Goal: Check status: Check status

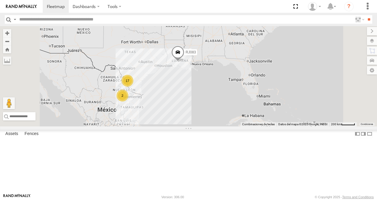
scroll to position [112, 0]
click at [0, 0] on div "RJ053" at bounding box center [0, 0] width 0 height 0
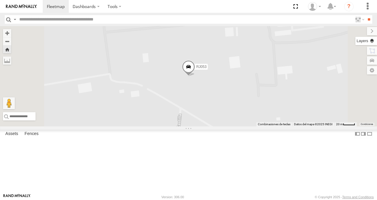
click at [373, 39] on label at bounding box center [367, 41] width 22 height 8
click at [0, 0] on label at bounding box center [0, 0] width 0 height 0
click at [0, 0] on span "Satellite + Roadmap" at bounding box center [0, 0] width 0 height 0
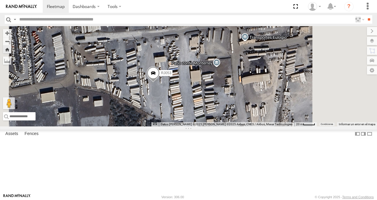
drag, startPoint x: 279, startPoint y: 111, endPoint x: 214, endPoint y: 125, distance: 66.7
click at [236, 118] on div "RJ053" at bounding box center [188, 76] width 377 height 100
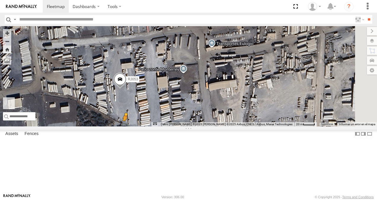
drag, startPoint x: 162, startPoint y: 167, endPoint x: 200, endPoint y: 153, distance: 40.8
click at [200, 126] on div "RJ053 Para activar la función de arrastrar con el teclado, presiona Alt + Intro…" at bounding box center [188, 76] width 377 height 100
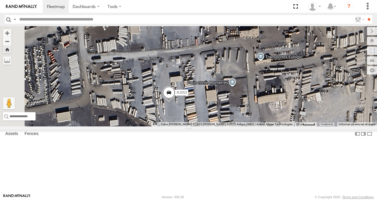
drag, startPoint x: 200, startPoint y: 148, endPoint x: 268, endPoint y: 162, distance: 68.8
click at [266, 126] on div "RJ053 No hay información disponible." at bounding box center [188, 76] width 377 height 100
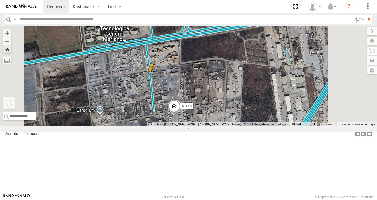
drag, startPoint x: 158, startPoint y: 164, endPoint x: 225, endPoint y: 109, distance: 86.6
click at [225, 109] on div "RJ053 Para activar la función de arrastrar con el teclado, presiona Alt + Intro…" at bounding box center [188, 76] width 377 height 100
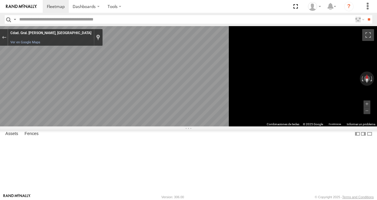
click at [91, 34] on div "Cdad. Gral. [PERSON_NAME], [GEOGRAPHIC_DATA]" at bounding box center [50, 33] width 81 height 5
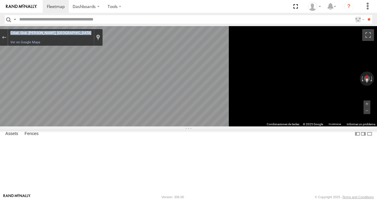
click at [91, 34] on div "Cdad. Gral. [PERSON_NAME], [GEOGRAPHIC_DATA]" at bounding box center [50, 33] width 81 height 5
